Goal: Task Accomplishment & Management: Use online tool/utility

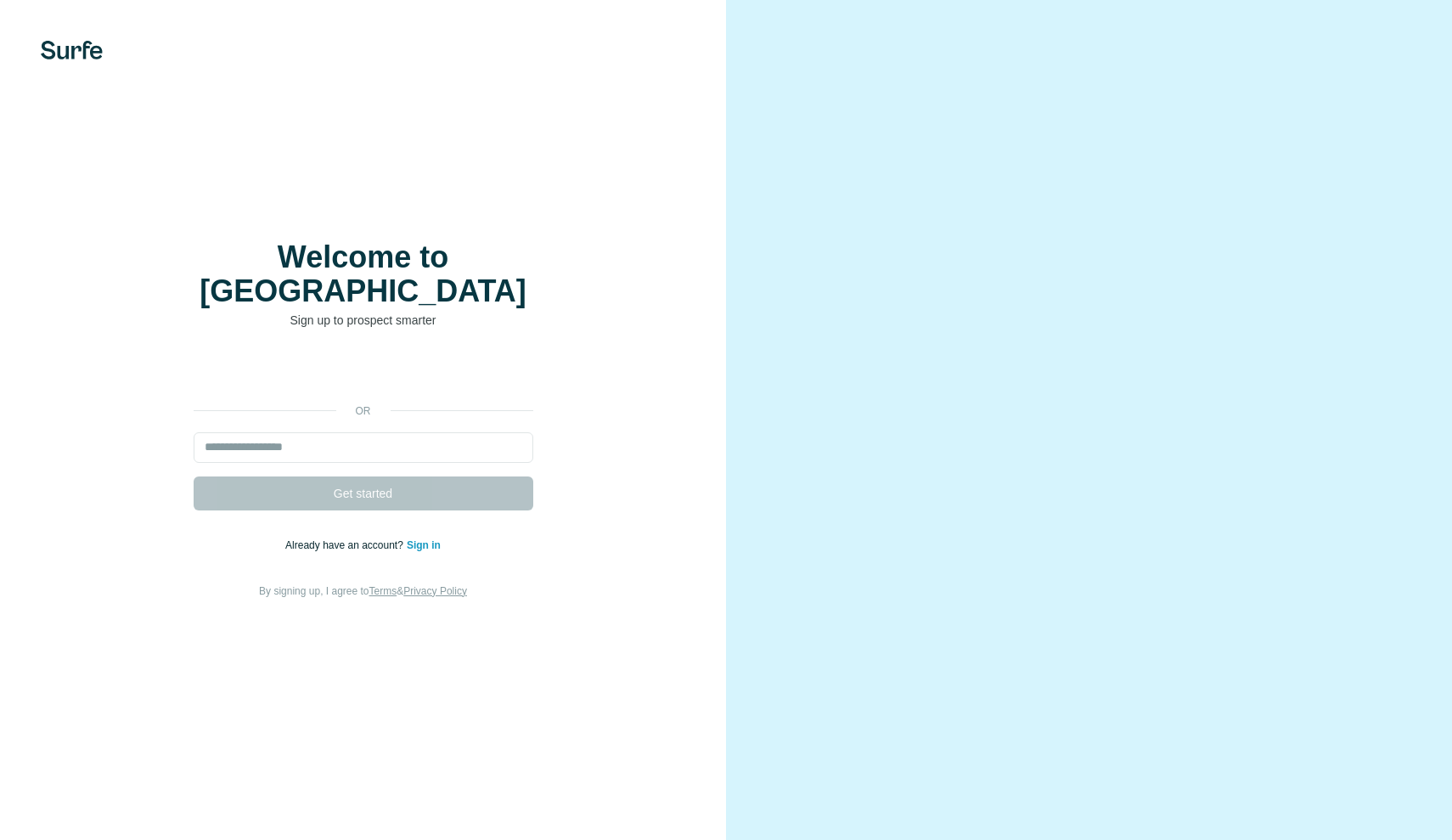
click at [448, 360] on div "Se connecter avec Google. S'ouvre dans un nouvel onglet." at bounding box center [363, 373] width 340 height 37
click at [500, 447] on form "Get started" at bounding box center [363, 471] width 340 height 78
click at [491, 354] on div "Se connecter avec Google. S'ouvre dans un nouvel onglet." at bounding box center [363, 373] width 340 height 37
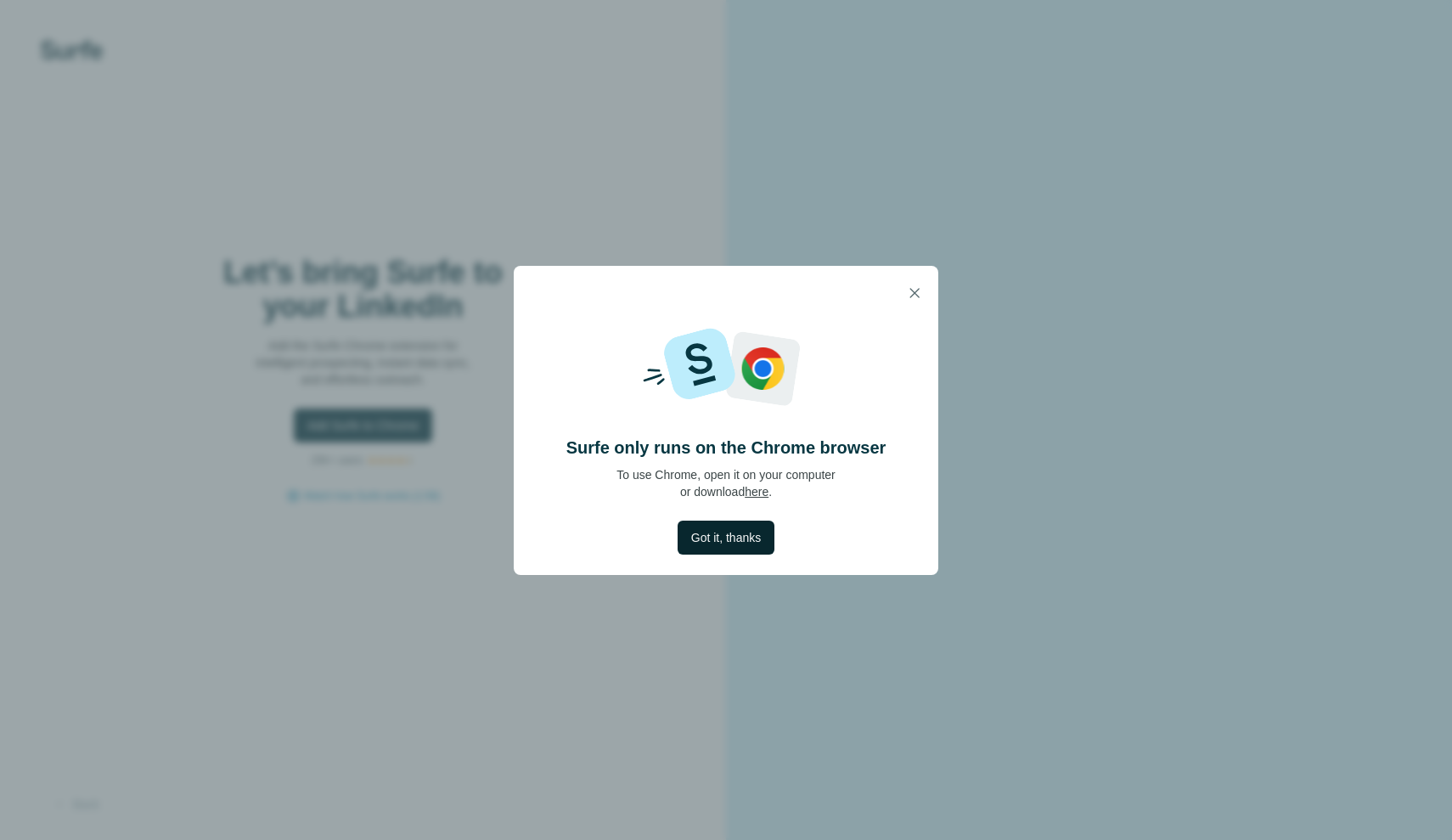
click at [733, 541] on span "Got it, thanks" at bounding box center [726, 537] width 70 height 17
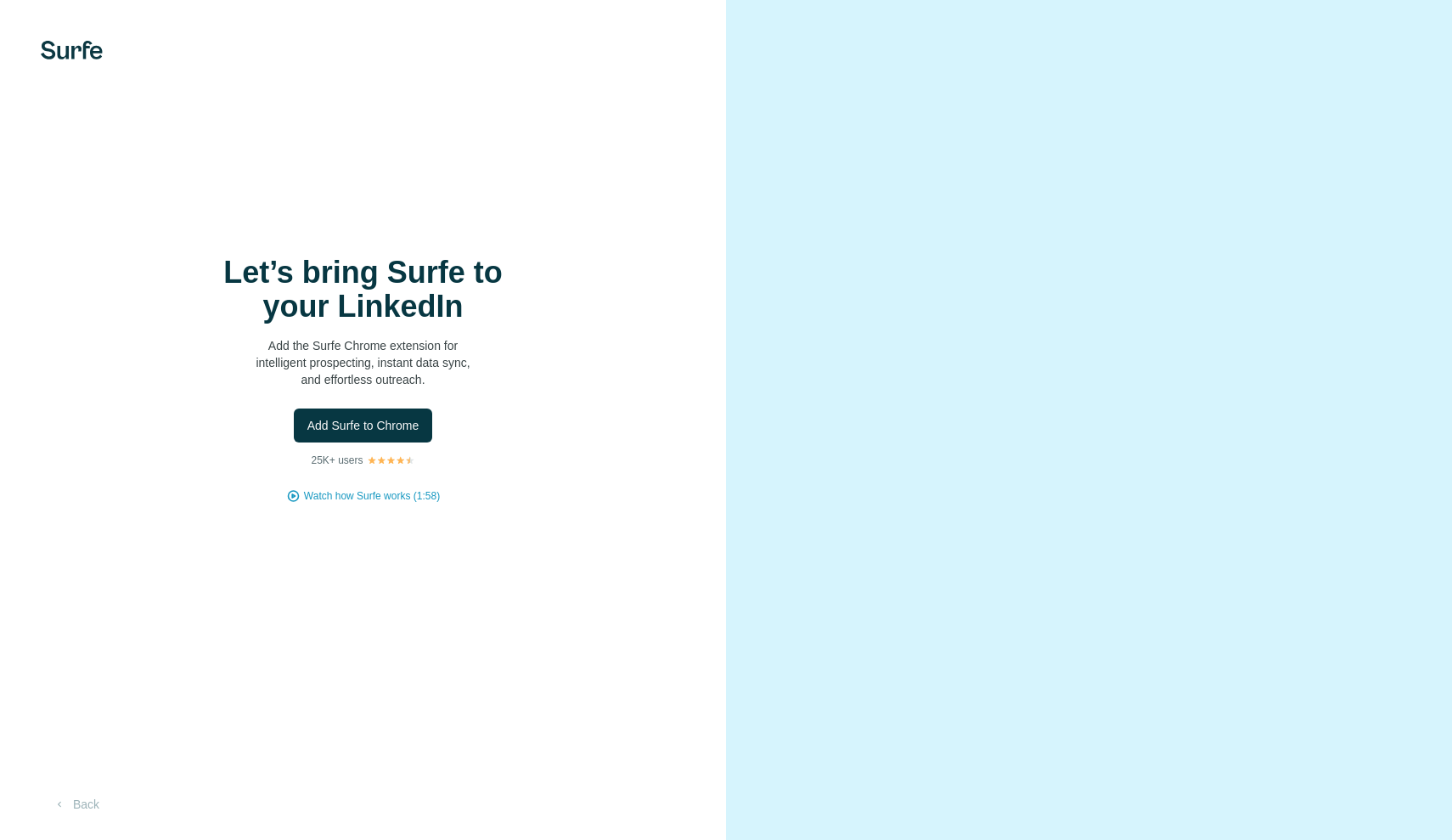
click at [404, 442] on div "Let’s bring Surfe to your LinkedIn Add the Surfe Chrome extension for intellige…" at bounding box center [362, 379] width 658 height 248
click at [404, 418] on span "Add Surfe to Chrome" at bounding box center [363, 426] width 112 height 17
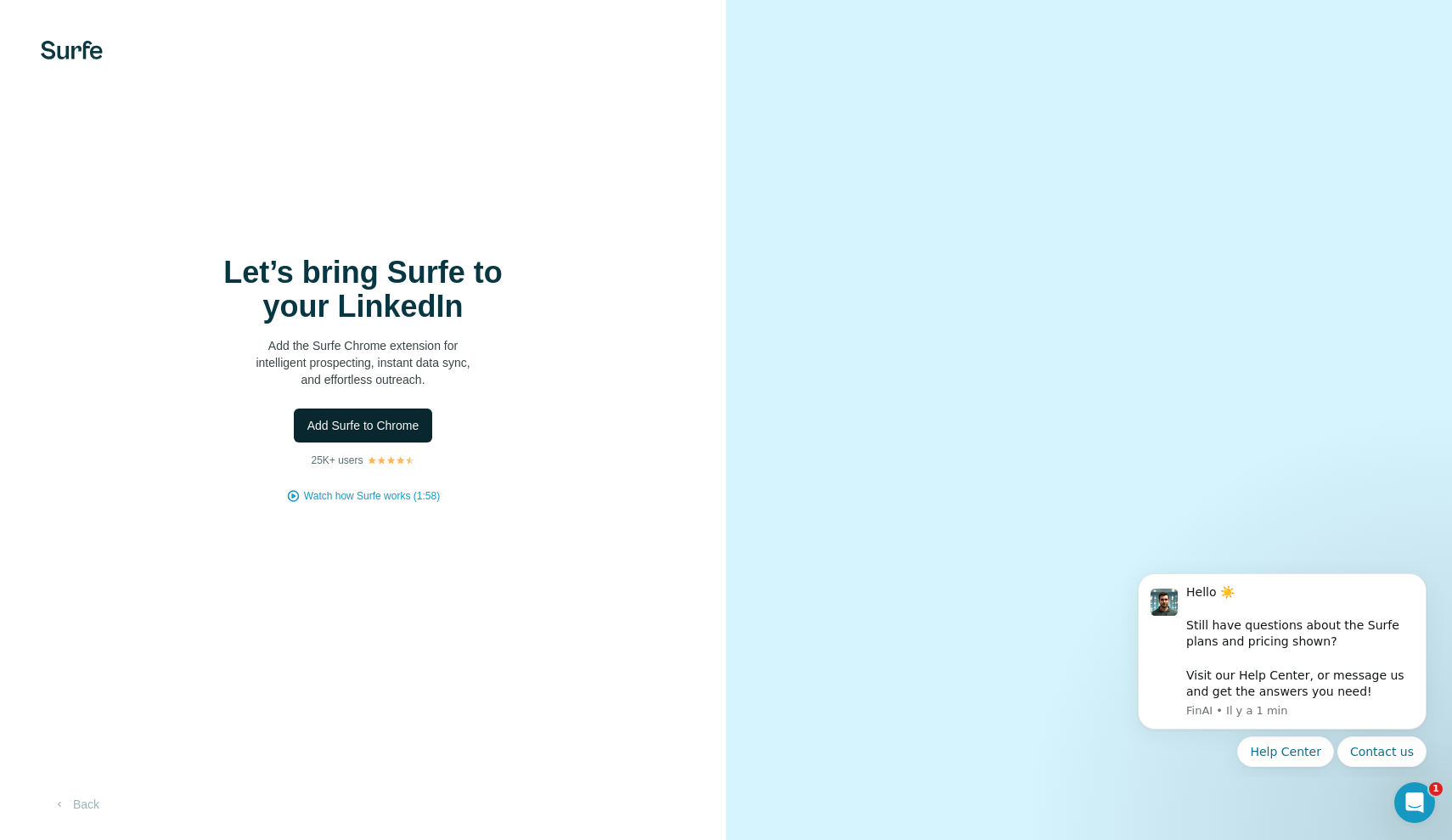
click at [408, 427] on span "Add Surfe to Chrome" at bounding box center [363, 426] width 112 height 17
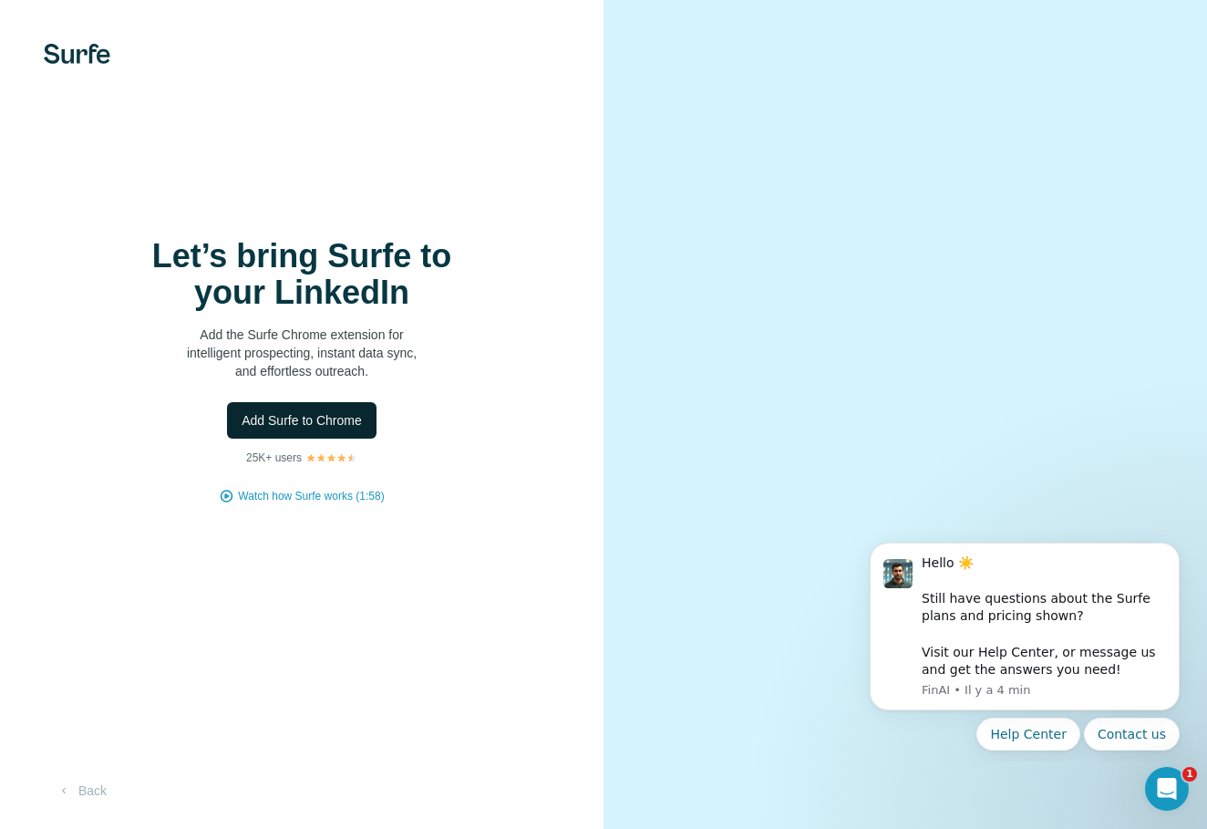
click at [254, 425] on span "Add Surfe to Chrome" at bounding box center [302, 420] width 120 height 18
click at [819, 91] on div at bounding box center [906, 414] width 604 height 829
